Goal: Communication & Community: Connect with others

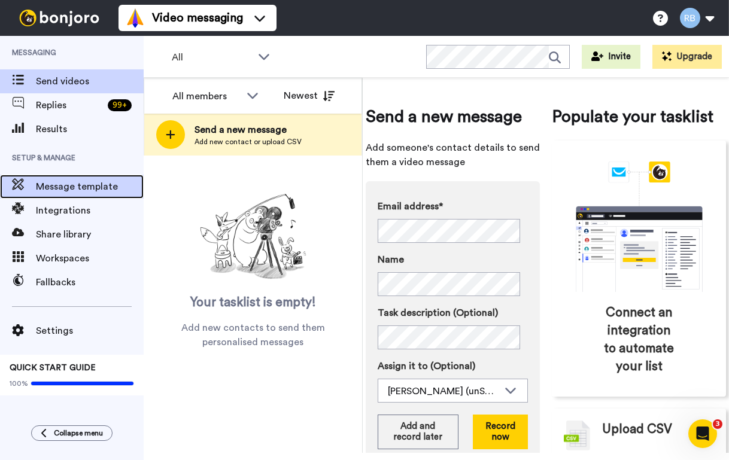
click at [108, 195] on div "Message template" at bounding box center [72, 187] width 144 height 24
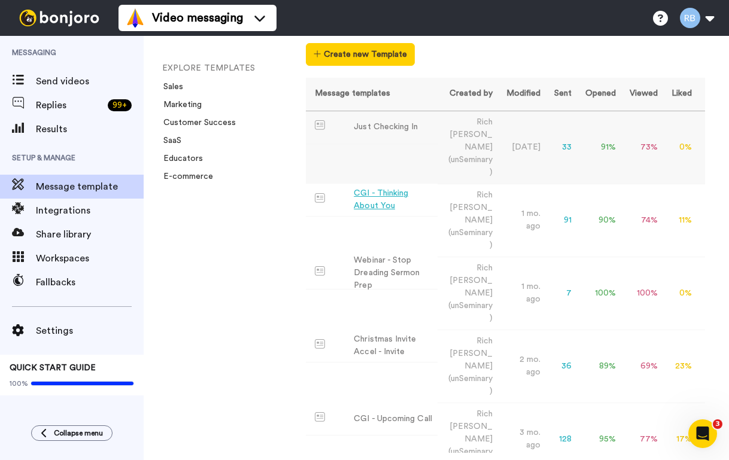
scroll to position [81, 0]
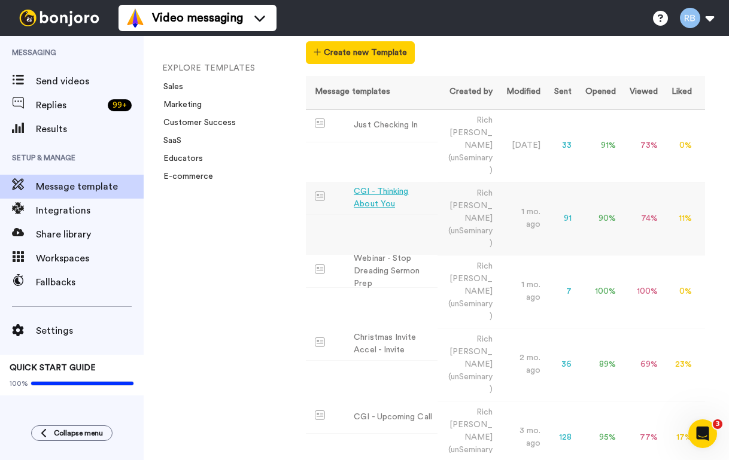
click at [385, 186] on div "CGI - Thinking About You" at bounding box center [393, 198] width 79 height 25
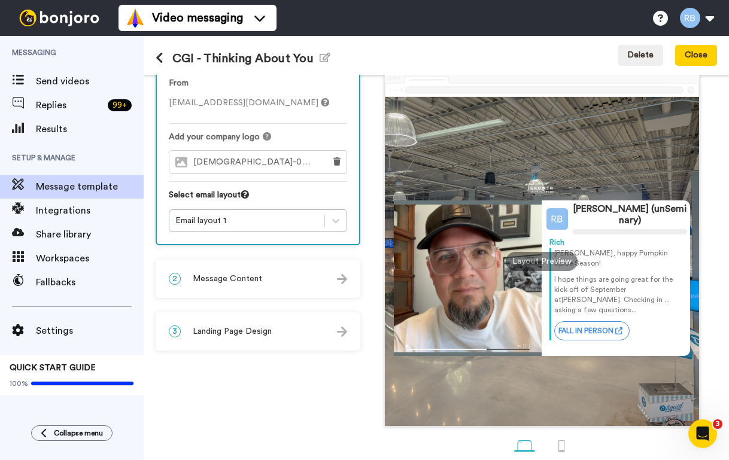
scroll to position [57, 0]
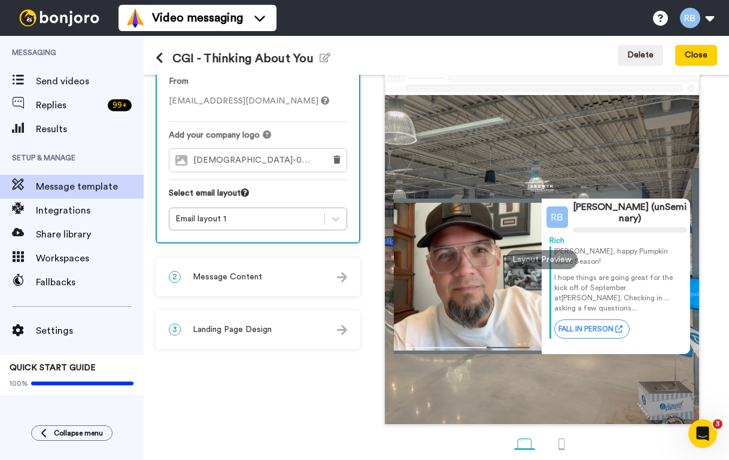
click at [347, 274] on img at bounding box center [342, 277] width 10 height 10
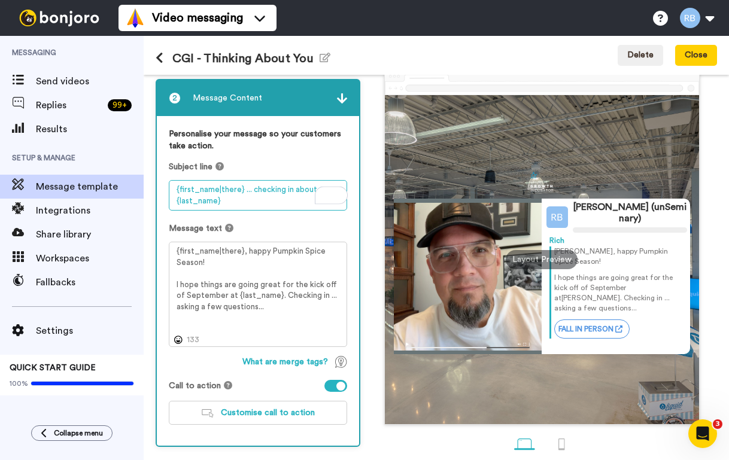
drag, startPoint x: 250, startPoint y: 193, endPoint x: 311, endPoint y: 193, distance: 61.1
click at [311, 193] on textarea "{first_name|there} ... checking in about {last_name}" at bounding box center [258, 195] width 178 height 31
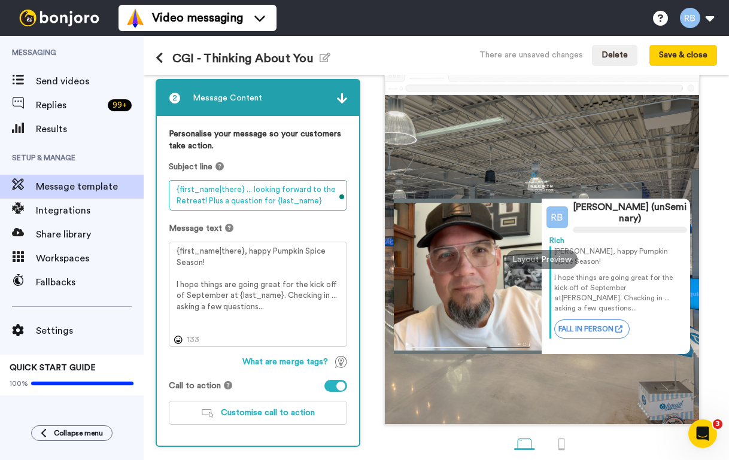
type textarea "{first_name|there} ... looking forward to the Retreat! Plus a question for {las…"
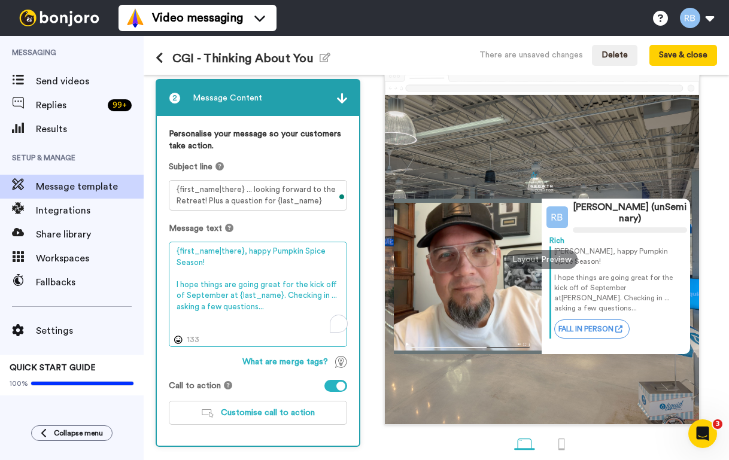
drag, startPoint x: 245, startPoint y: 252, endPoint x: 350, endPoint y: 250, distance: 104.8
click at [347, 250] on textarea "{first_name|there}, happy Pumpkin Spice Season! I hope things are going great f…" at bounding box center [258, 294] width 178 height 105
drag, startPoint x: 227, startPoint y: 296, endPoint x: 173, endPoint y: 289, distance: 54.9
click at [173, 288] on div "1 Message Setup From rb@unseminary.com Add your company logo Church_Growth_Incu…" at bounding box center [436, 264] width 585 height 378
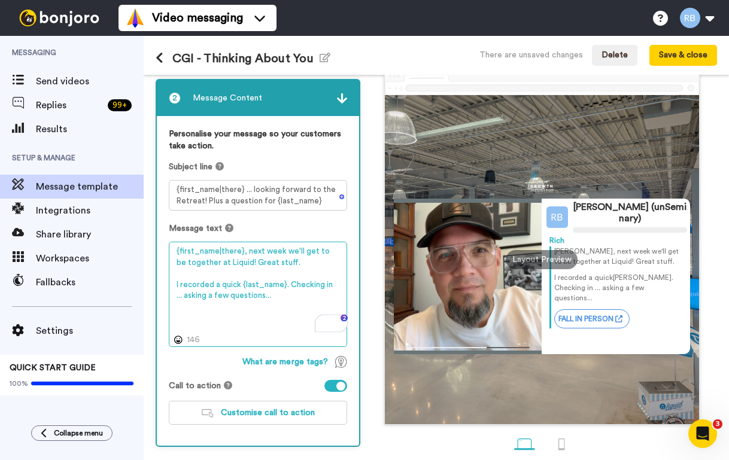
click at [239, 287] on textarea "{first_name|there}, next week we'll get to be together at Liquid! Great stuff. …" at bounding box center [258, 294] width 178 height 105
click at [343, 286] on textarea "{first_name|there}, next week we'll get to be together at Liquid! Great stuff. …" at bounding box center [258, 294] width 178 height 105
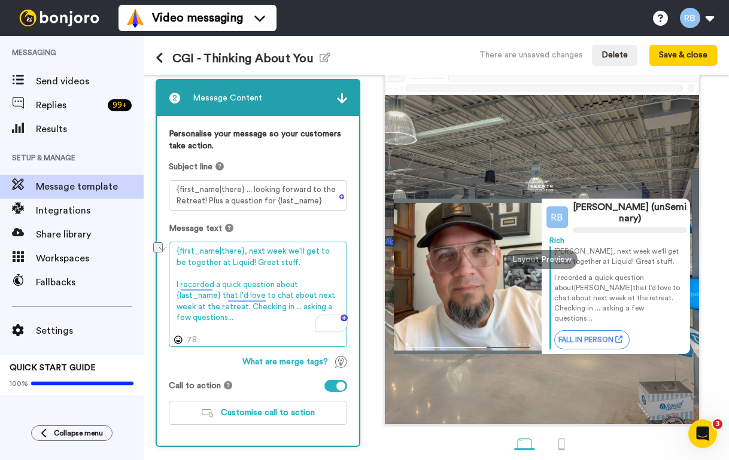
drag, startPoint x: 349, startPoint y: 309, endPoint x: 205, endPoint y: 312, distance: 144.3
click at [205, 312] on textarea "{first_name|there}, next week we'll get to be together at Liquid! Great stuff. …" at bounding box center [258, 294] width 178 height 105
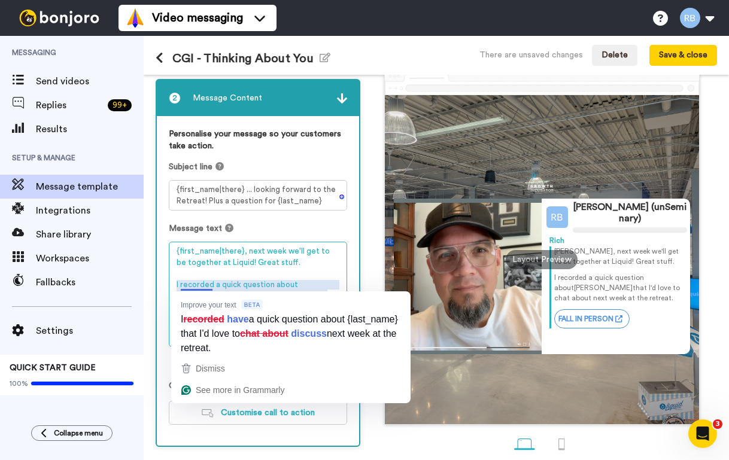
click at [231, 278] on textarea "{first_name|there}, next week we'll get to be together at Liquid! Great stuff. …" at bounding box center [258, 294] width 178 height 105
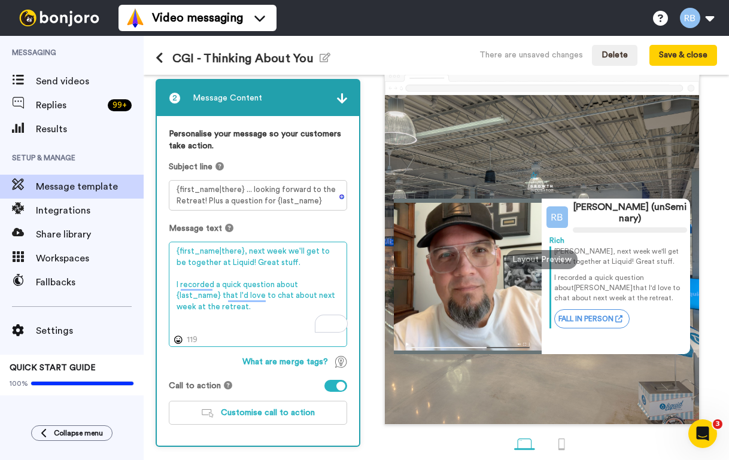
type textarea "{first_name|there}, next week we'll get to be together at Liquid! Great stuff. …"
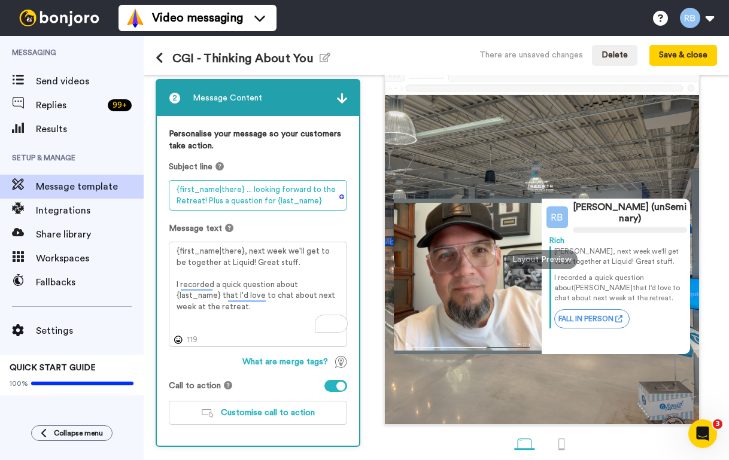
click at [252, 193] on textarea "{first_name|there} ... looking forward to the Retreat! Plus a question for {las…" at bounding box center [258, 195] width 178 height 31
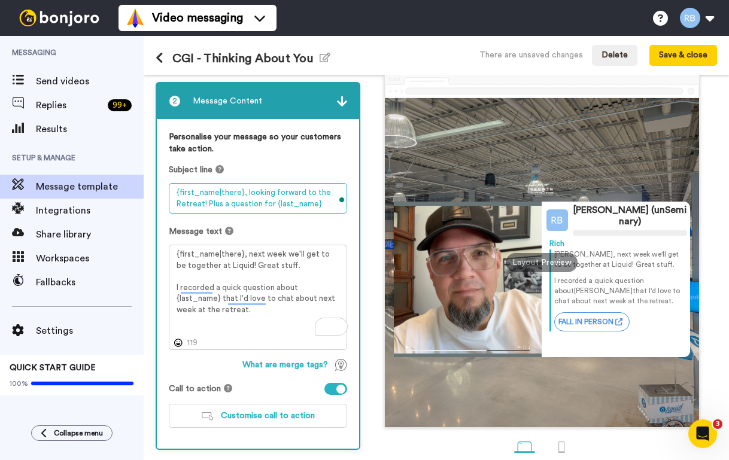
scroll to position [52, 0]
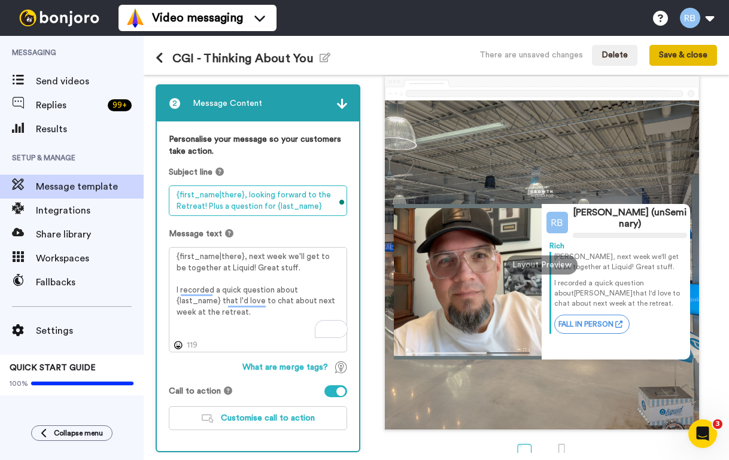
type textarea "{first_name|there}, looking forward to the Retreat! Plus a question for {last_n…"
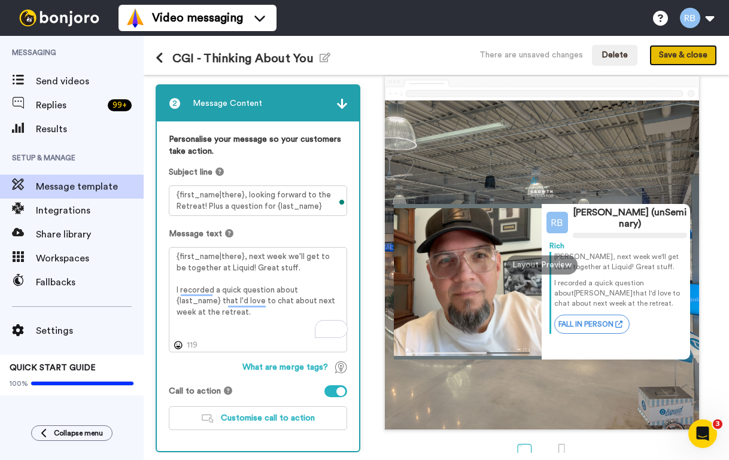
click at [681, 60] on button "Save & close" at bounding box center [683, 56] width 68 height 22
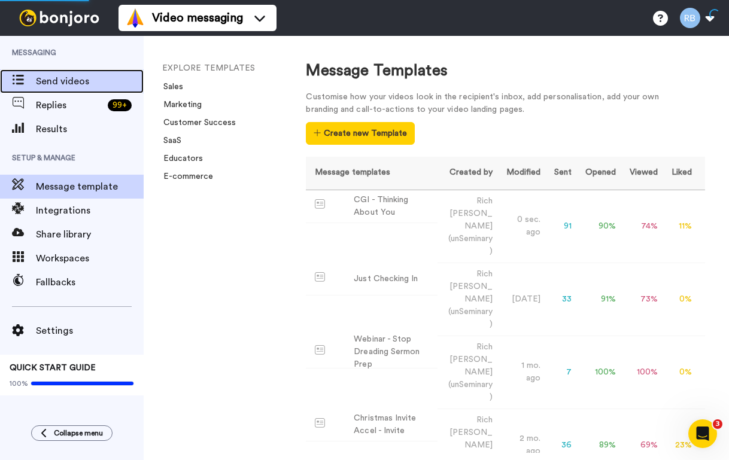
click at [50, 79] on span "Send videos" at bounding box center [90, 81] width 108 height 14
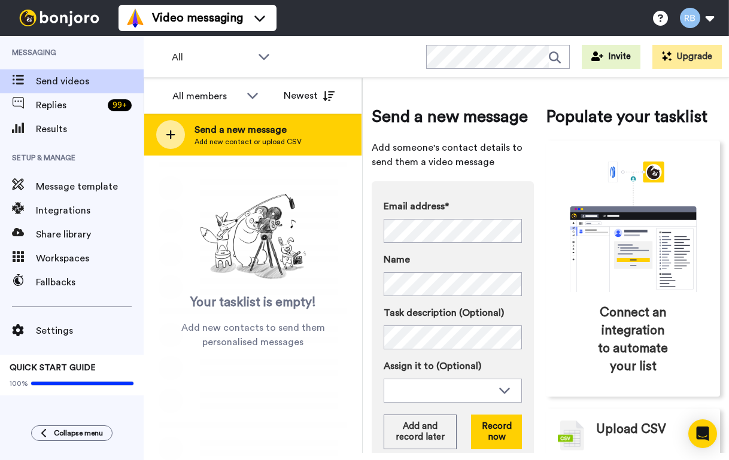
click at [212, 142] on span "Add new contact or upload CSV" at bounding box center [248, 142] width 107 height 10
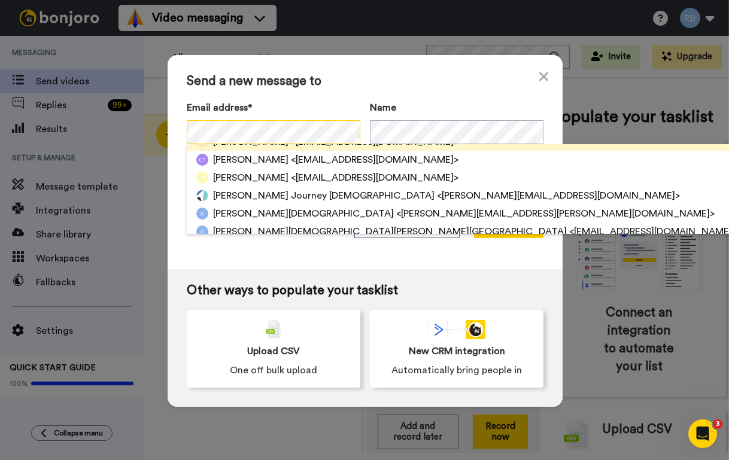
scroll to position [48, 0]
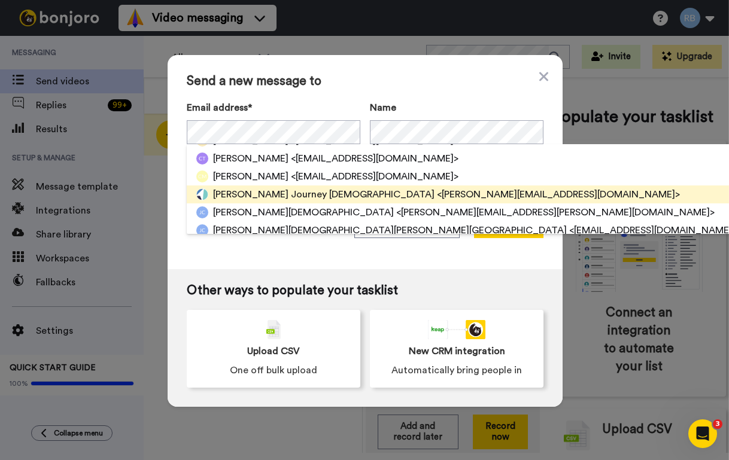
click at [437, 190] on span "<chris@myjourney.church>" at bounding box center [558, 194] width 243 height 14
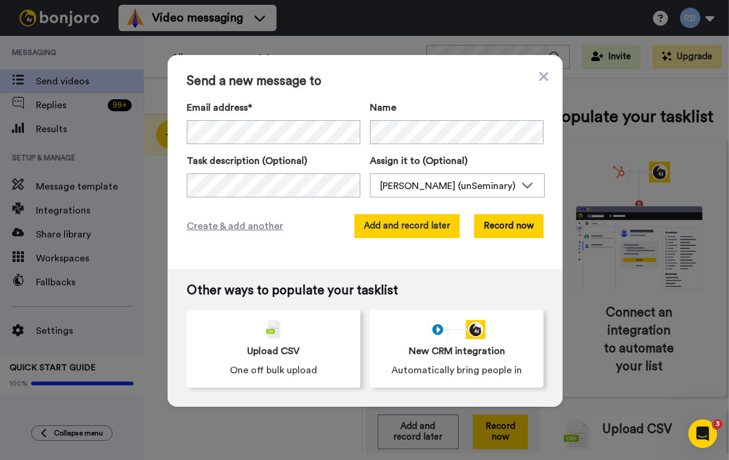
click at [427, 227] on button "Add and record later" at bounding box center [406, 226] width 105 height 24
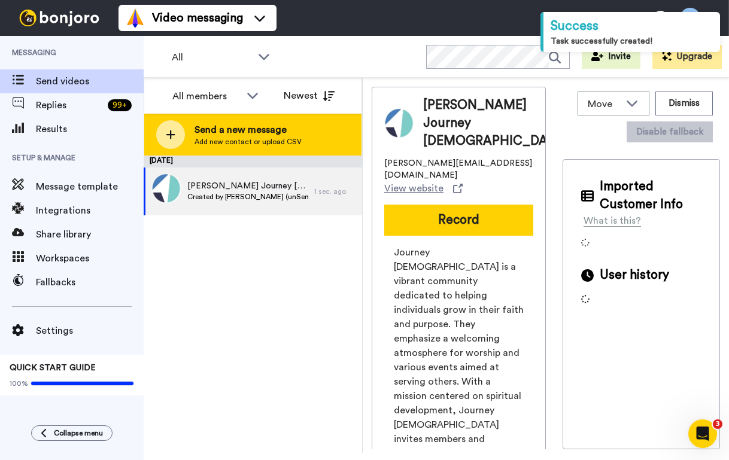
click at [232, 144] on span "Add new contact or upload CSV" at bounding box center [248, 142] width 107 height 10
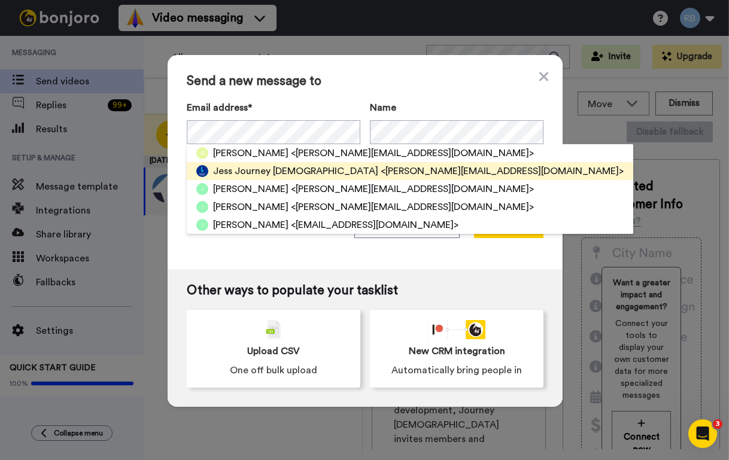
click at [256, 168] on span "Jess Journey Church" at bounding box center [295, 171] width 165 height 14
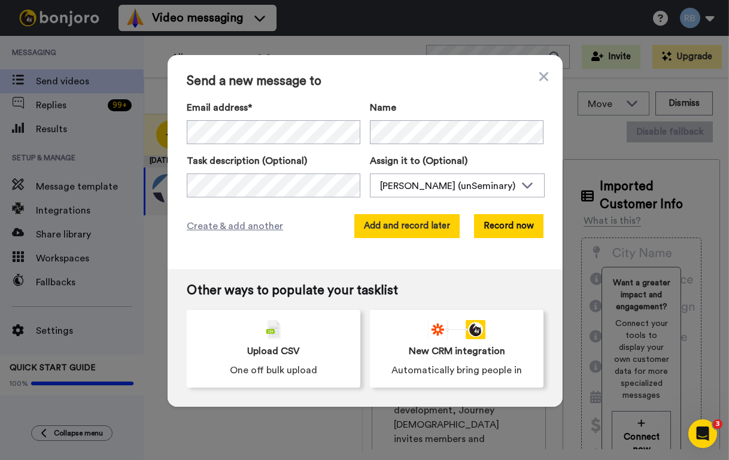
click at [413, 230] on button "Add and record later" at bounding box center [406, 226] width 105 height 24
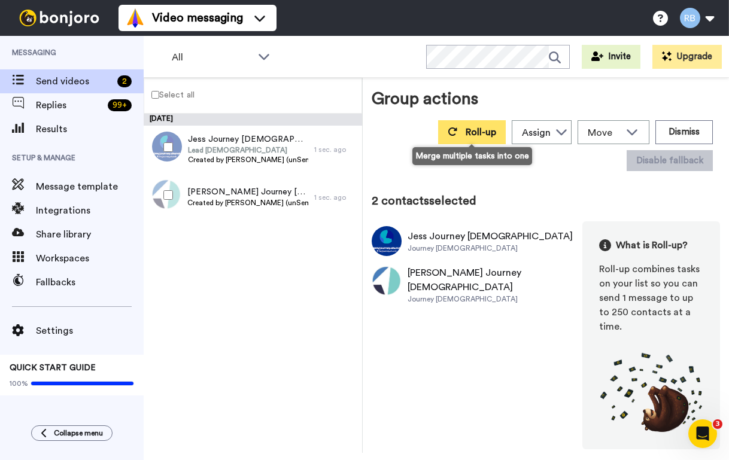
click at [488, 127] on span "Roll-up" at bounding box center [481, 132] width 31 height 10
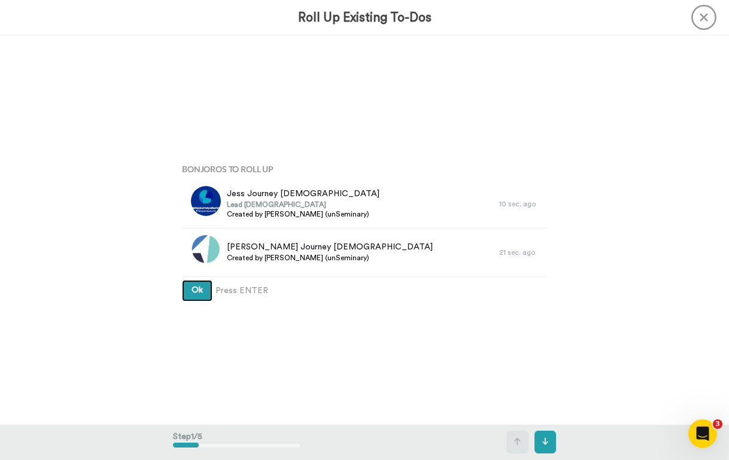
click at [196, 290] on span "Ok" at bounding box center [197, 290] width 11 height 8
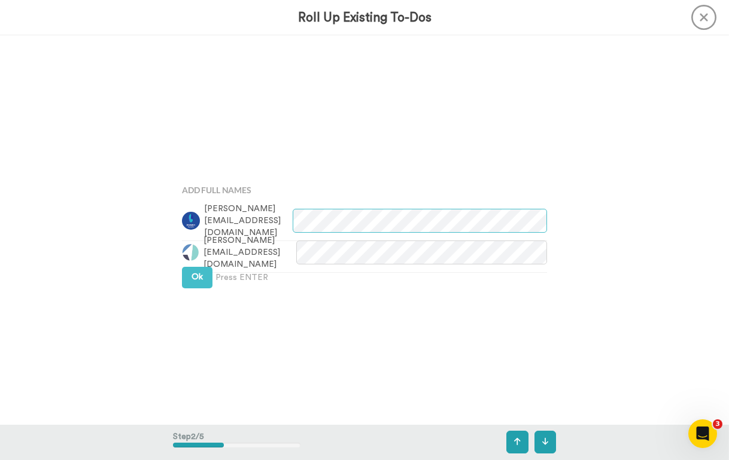
scroll to position [390, 0]
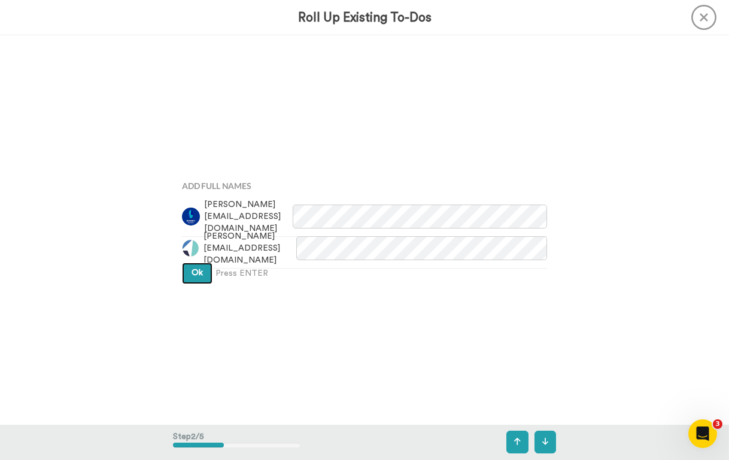
click at [199, 272] on span "Ok" at bounding box center [197, 273] width 11 height 8
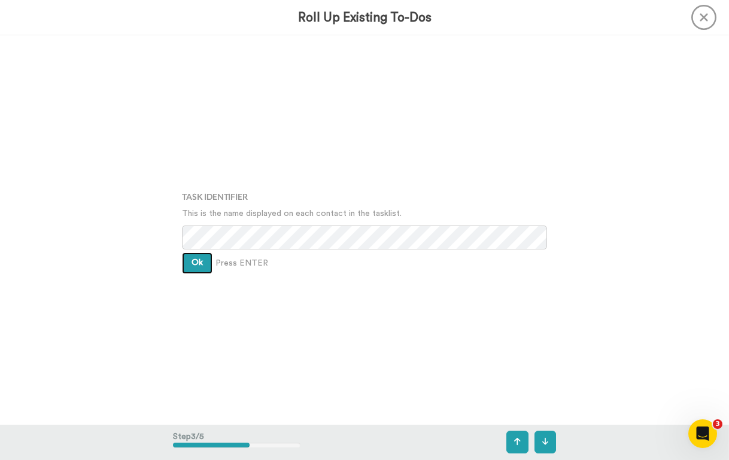
click at [201, 263] on span "Ok" at bounding box center [197, 263] width 11 height 8
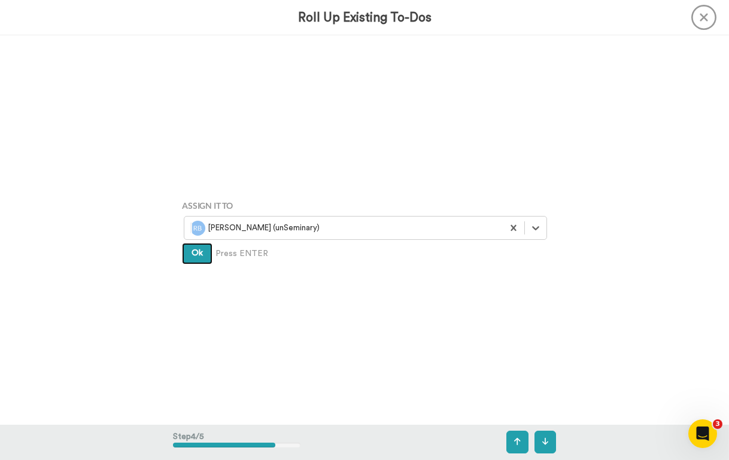
click at [203, 248] on button "Ok" at bounding box center [197, 254] width 31 height 22
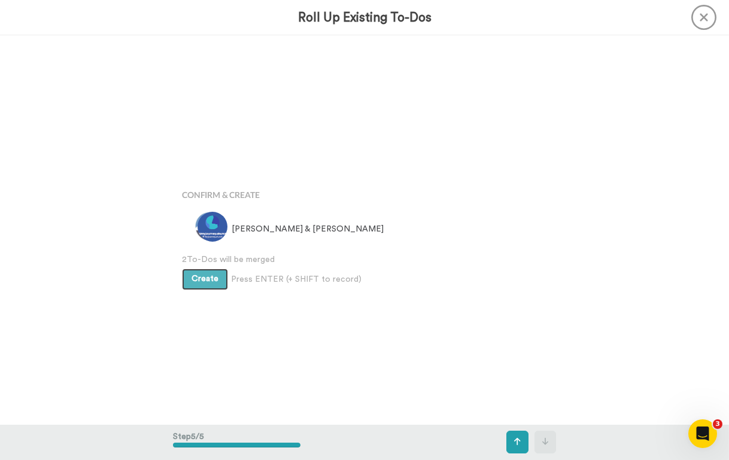
scroll to position [1557, 0]
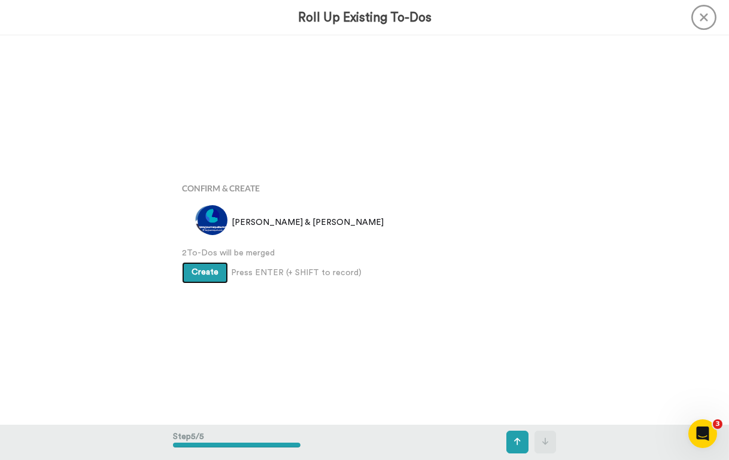
click at [202, 268] on span "Create" at bounding box center [205, 272] width 27 height 8
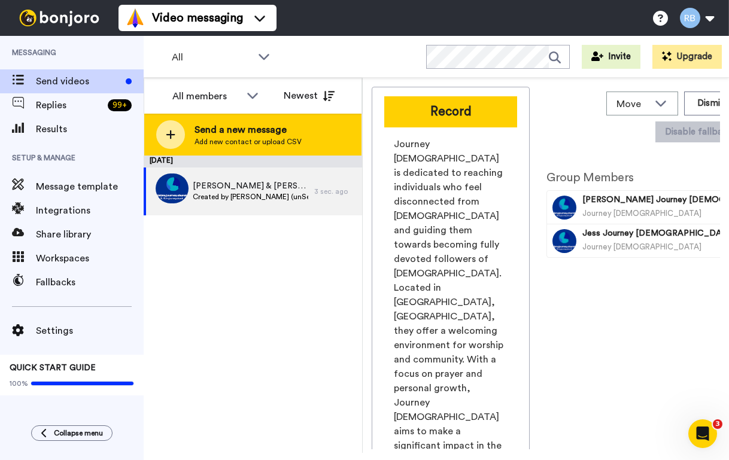
click at [198, 138] on span "Add new contact or upload CSV" at bounding box center [248, 142] width 107 height 10
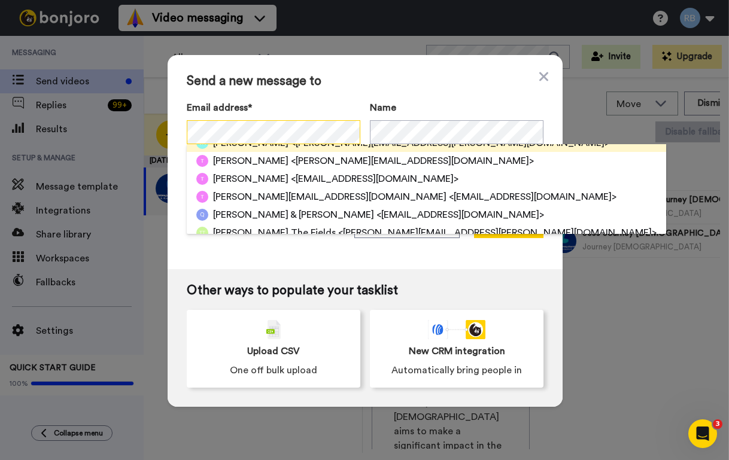
scroll to position [36, 0]
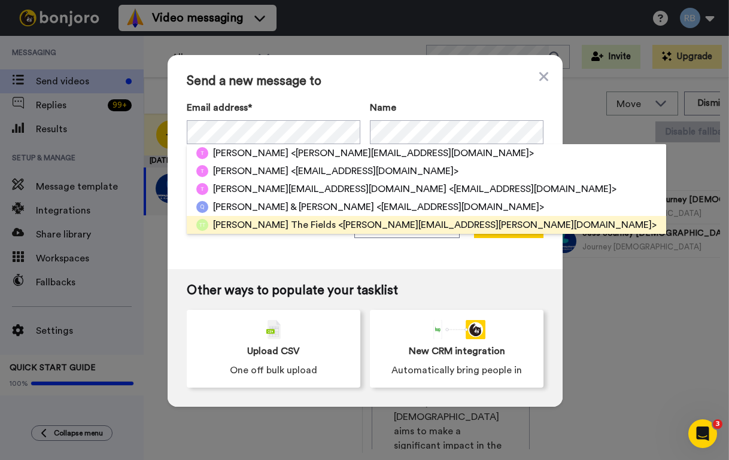
click at [218, 220] on span "[PERSON_NAME] The Fields" at bounding box center [274, 225] width 123 height 14
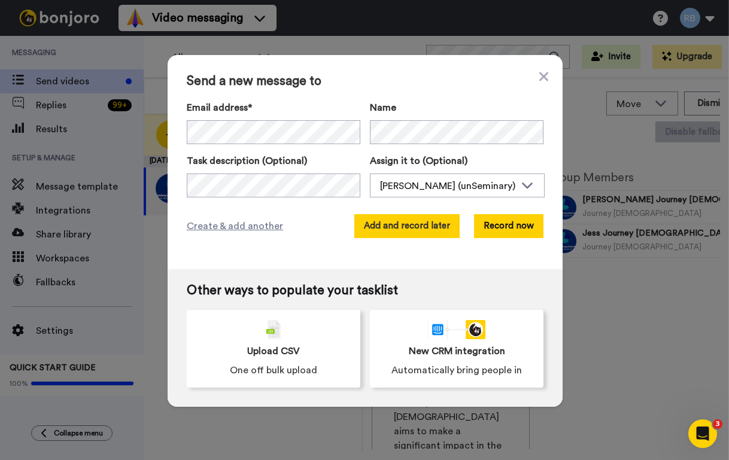
click at [397, 225] on button "Add and record later" at bounding box center [406, 226] width 105 height 24
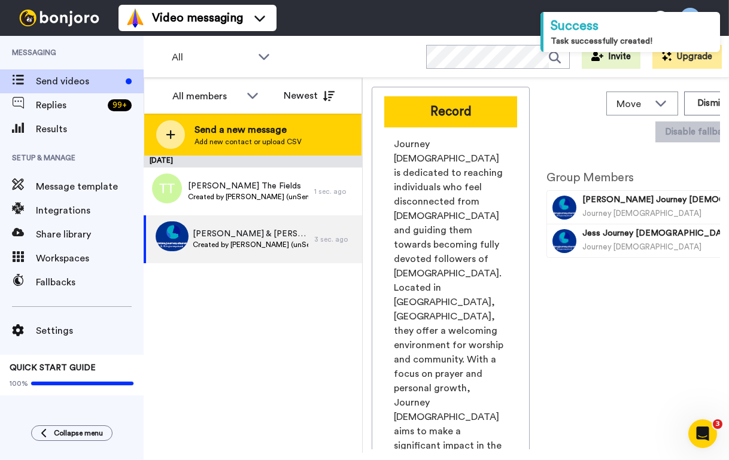
click at [219, 131] on span "Send a new message" at bounding box center [248, 130] width 107 height 14
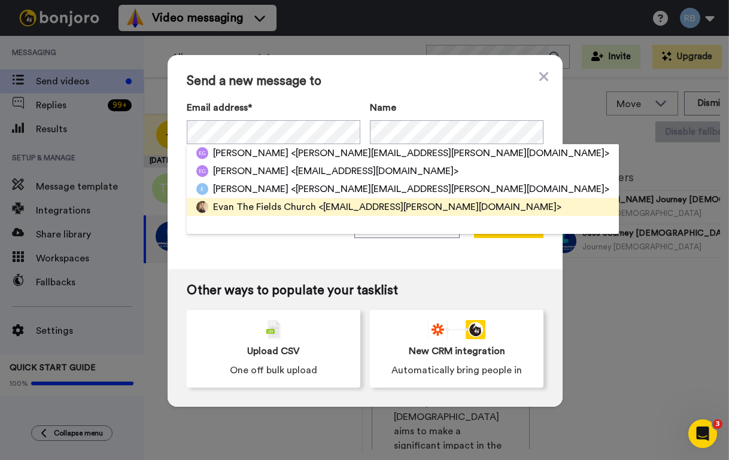
click at [253, 203] on span "Evan The Fields Church" at bounding box center [264, 207] width 103 height 14
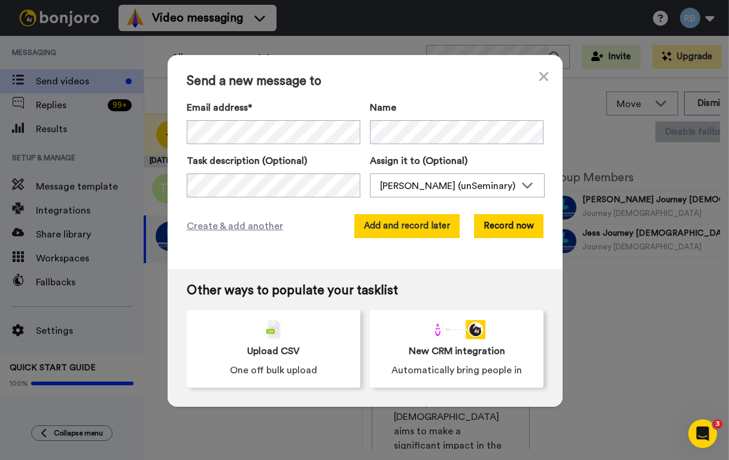
click at [426, 230] on button "Add and record later" at bounding box center [406, 226] width 105 height 24
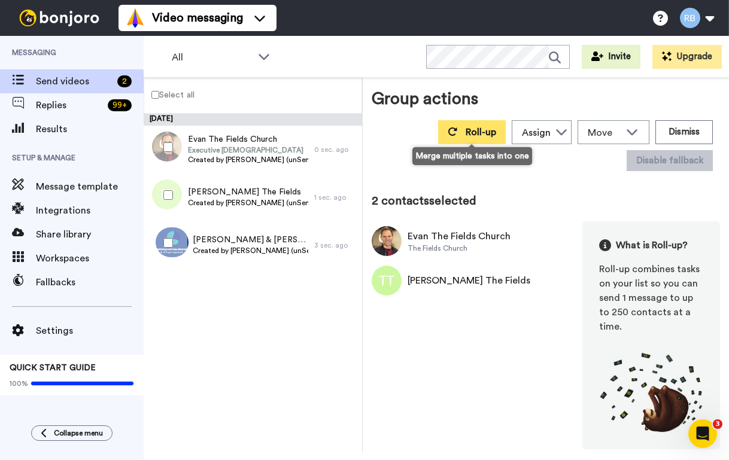
click at [464, 132] on button "Roll-up" at bounding box center [472, 132] width 68 height 24
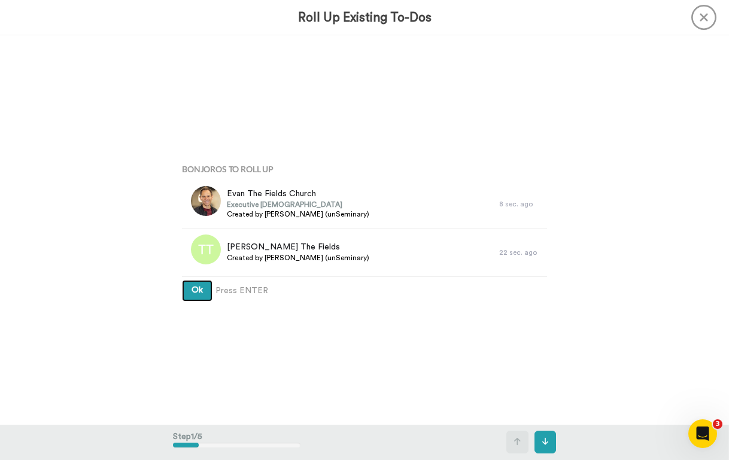
click at [199, 290] on span "Ok" at bounding box center [197, 290] width 11 height 8
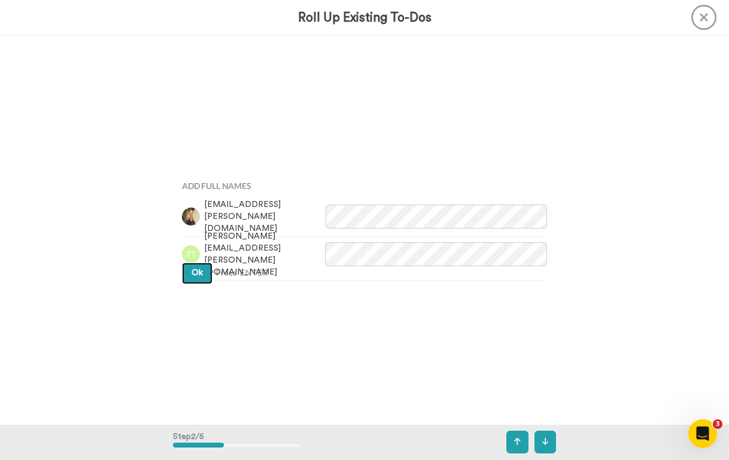
click at [198, 279] on button "Ok" at bounding box center [197, 274] width 31 height 22
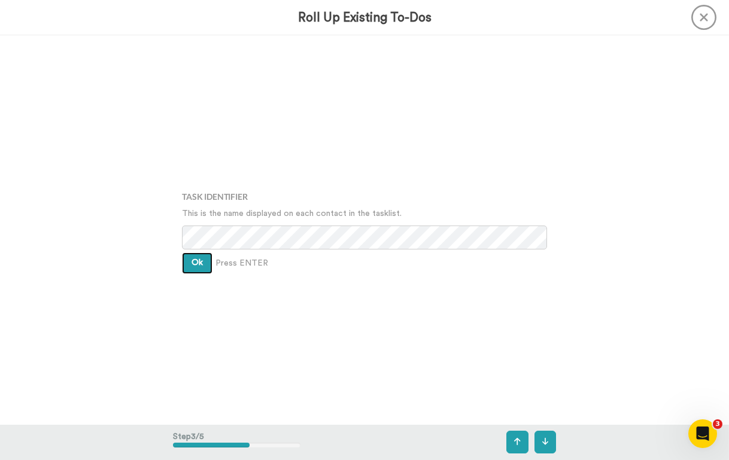
click at [199, 260] on span "Ok" at bounding box center [197, 263] width 11 height 8
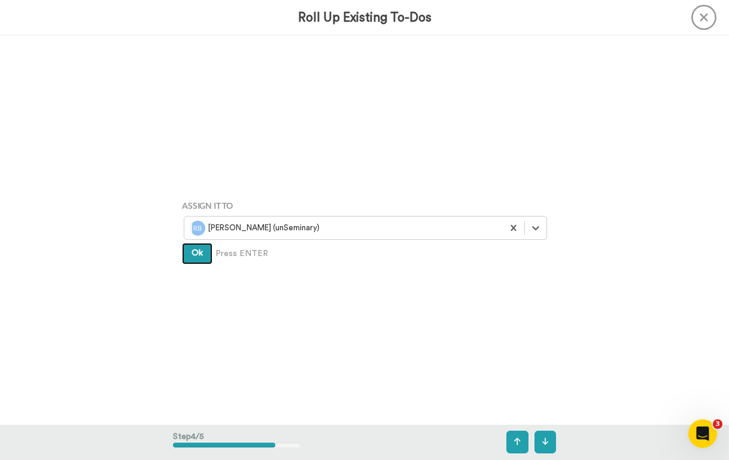
click at [199, 255] on span "Ok" at bounding box center [197, 253] width 11 height 8
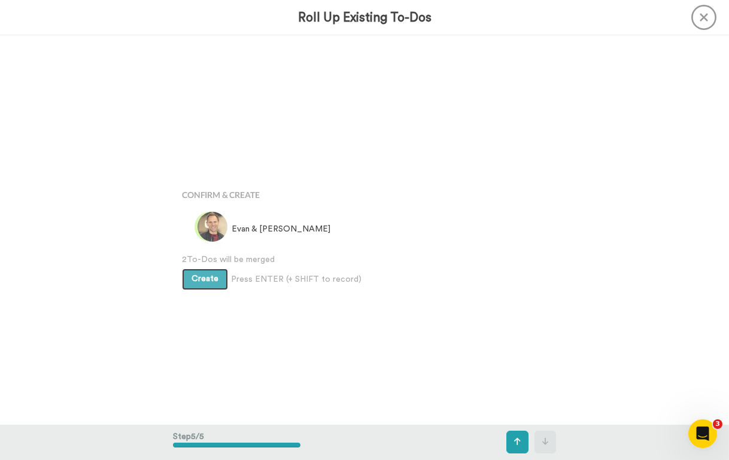
scroll to position [1557, 0]
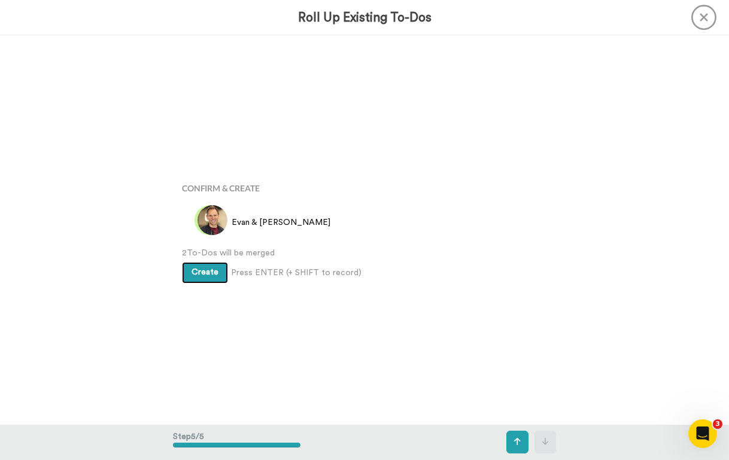
click at [199, 271] on span "Create" at bounding box center [205, 272] width 27 height 8
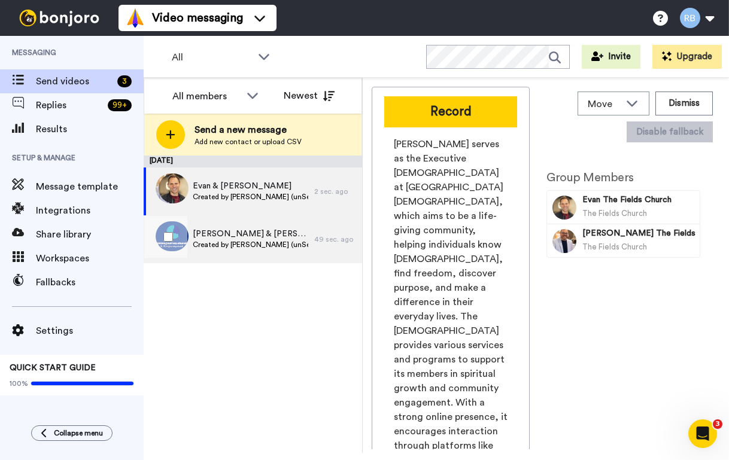
click at [232, 242] on span "Created by [PERSON_NAME] (unSeminary)" at bounding box center [251, 245] width 116 height 10
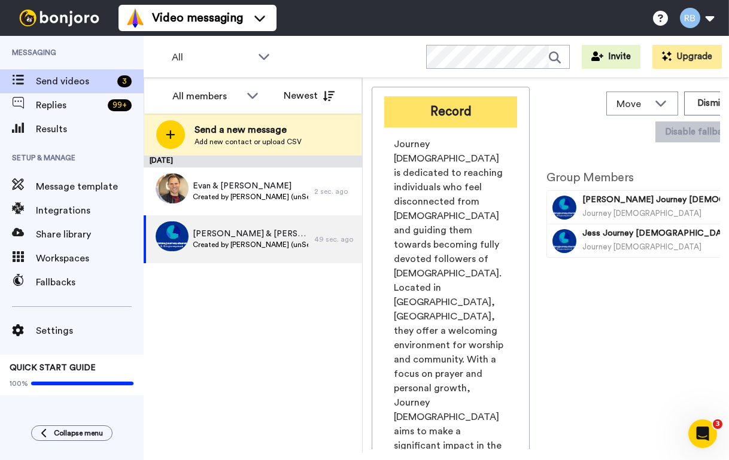
click at [474, 110] on button "Record" at bounding box center [450, 111] width 133 height 31
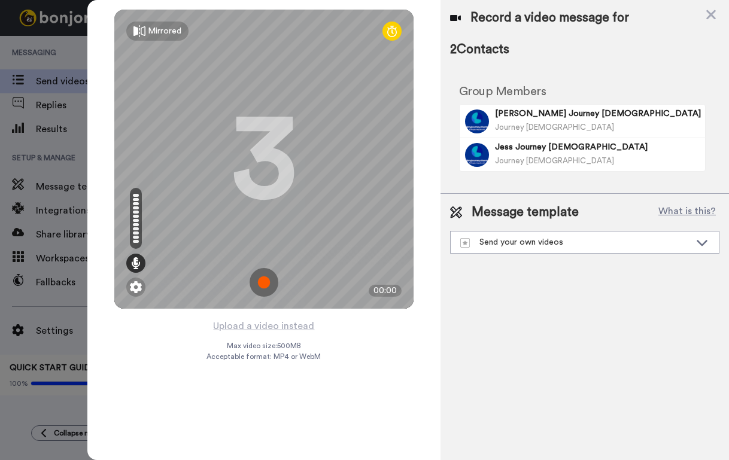
click at [266, 284] on img at bounding box center [264, 282] width 29 height 29
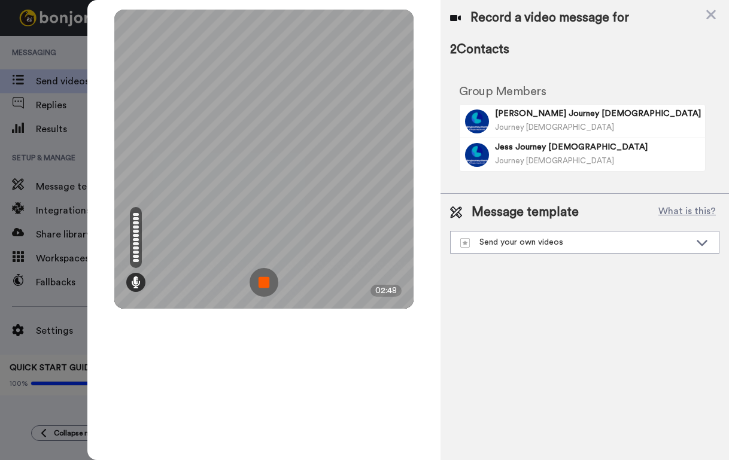
click at [266, 284] on img at bounding box center [264, 282] width 29 height 29
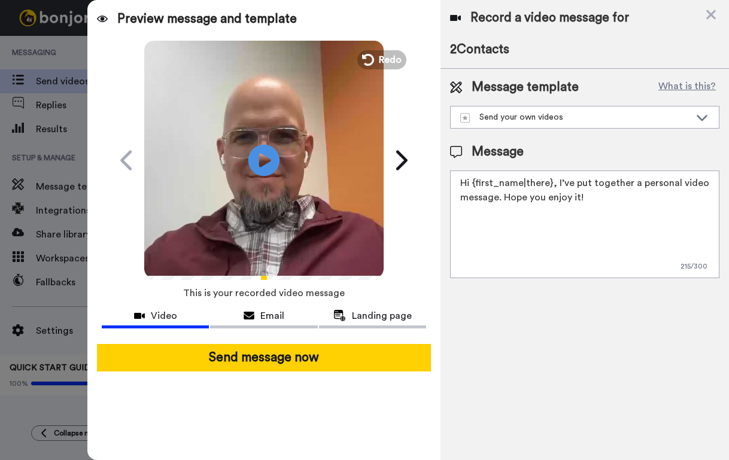
click at [263, 164] on icon "Play/Pause" at bounding box center [264, 160] width 32 height 57
click at [520, 120] on div "Send your own videos" at bounding box center [575, 117] width 230 height 12
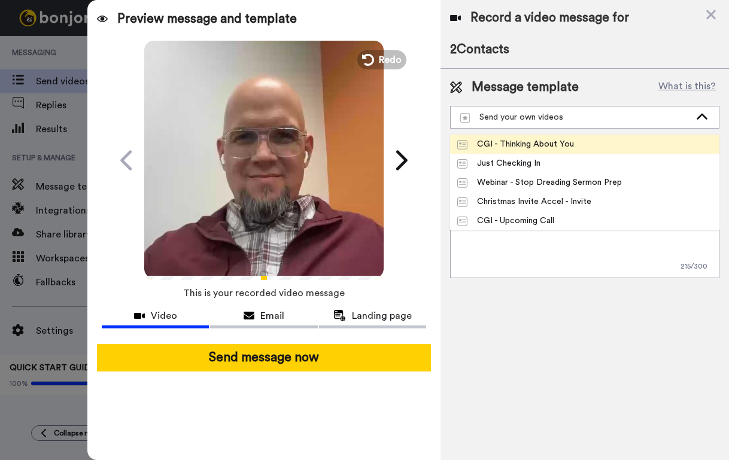
click at [526, 144] on div "CGI - Thinking About You" at bounding box center [515, 144] width 117 height 12
type textarea "{first_name|there}, next week we'll get to be together at Liquid! Great stuff. …"
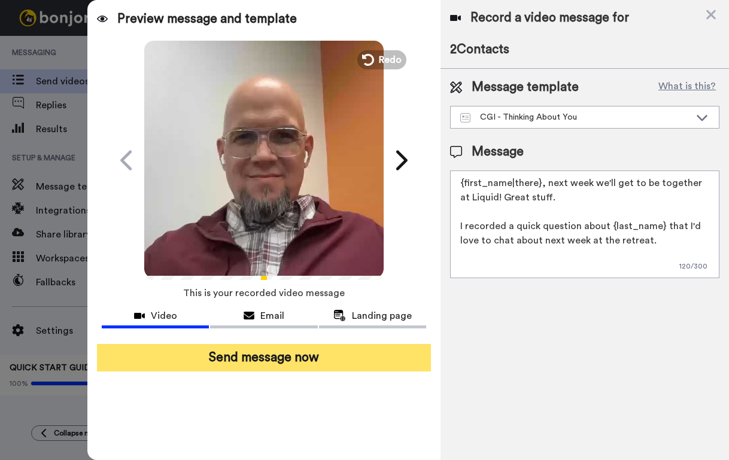
click at [321, 359] on button "Send message now" at bounding box center [264, 358] width 334 height 28
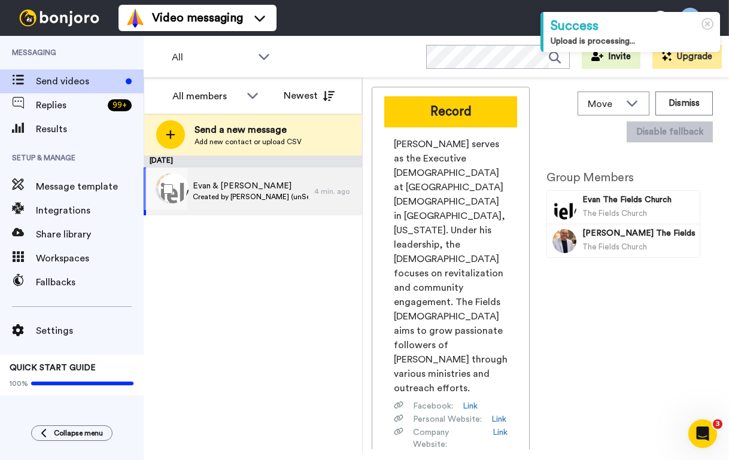
click at [257, 190] on span "Evan & [PERSON_NAME]" at bounding box center [251, 186] width 116 height 12
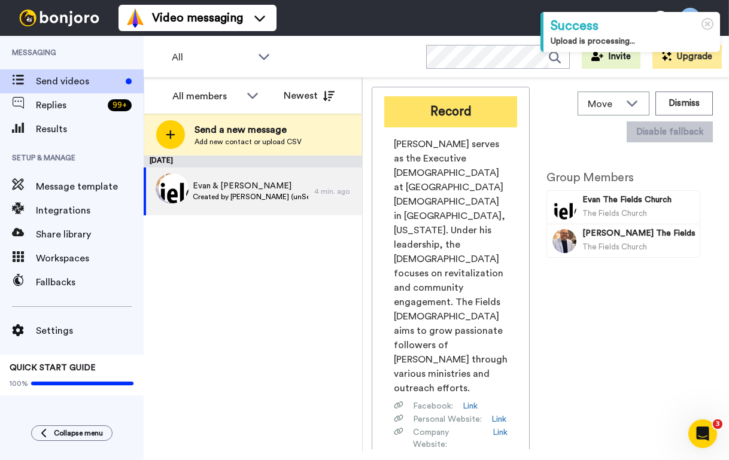
click at [457, 119] on button "Record" at bounding box center [450, 111] width 133 height 31
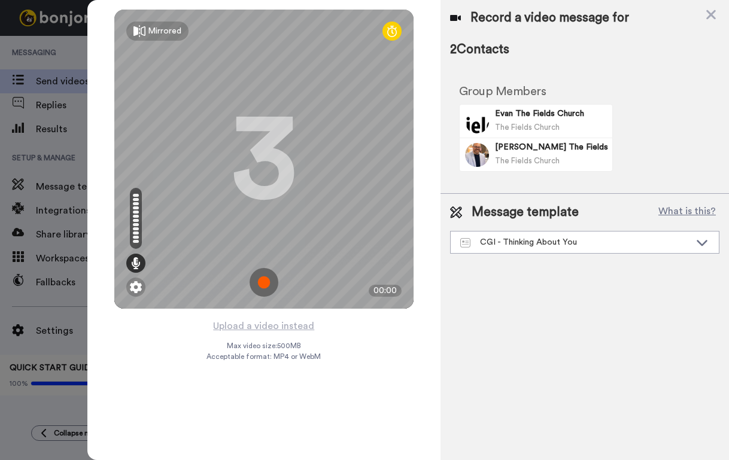
click at [266, 278] on img at bounding box center [264, 282] width 29 height 29
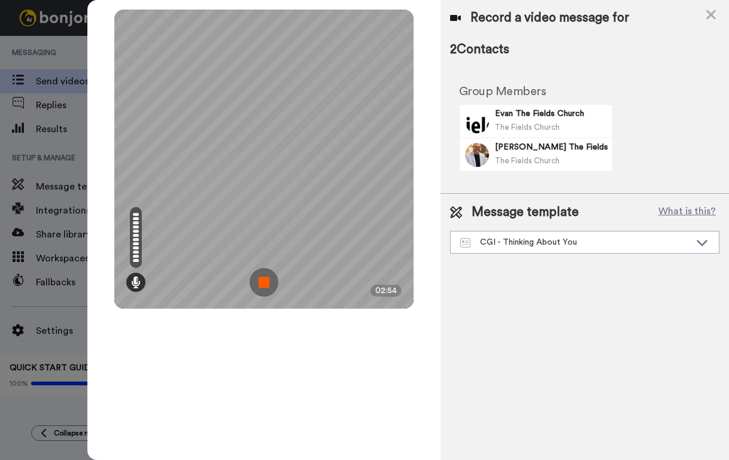
click at [266, 278] on img at bounding box center [264, 282] width 29 height 29
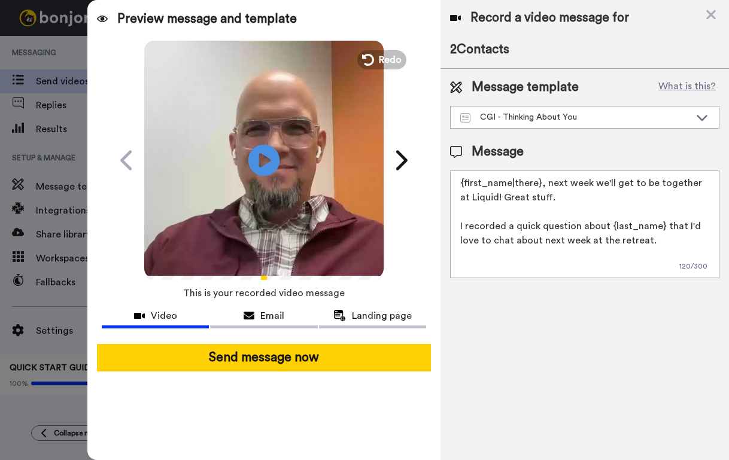
click at [268, 151] on icon at bounding box center [264, 160] width 32 height 32
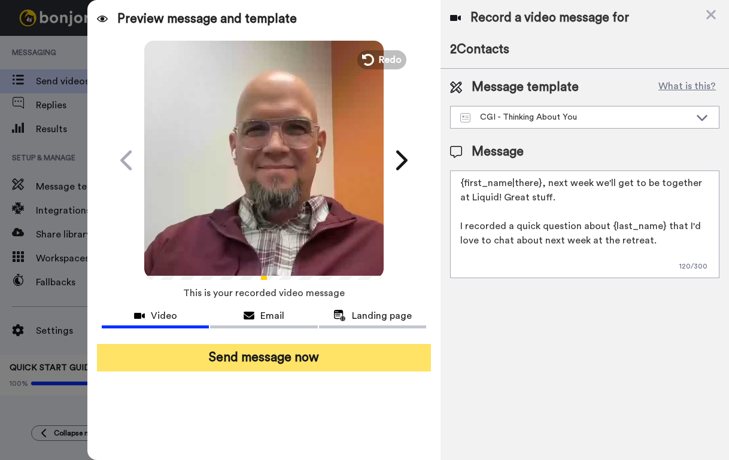
click at [286, 359] on button "Send message now" at bounding box center [264, 358] width 334 height 28
